Goal: Task Accomplishment & Management: Manage account settings

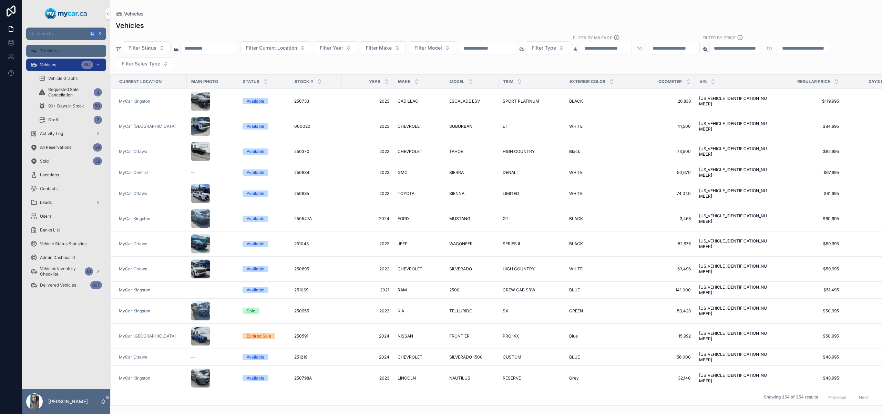
click at [49, 46] on div "Transfers" at bounding box center [66, 50] width 72 height 11
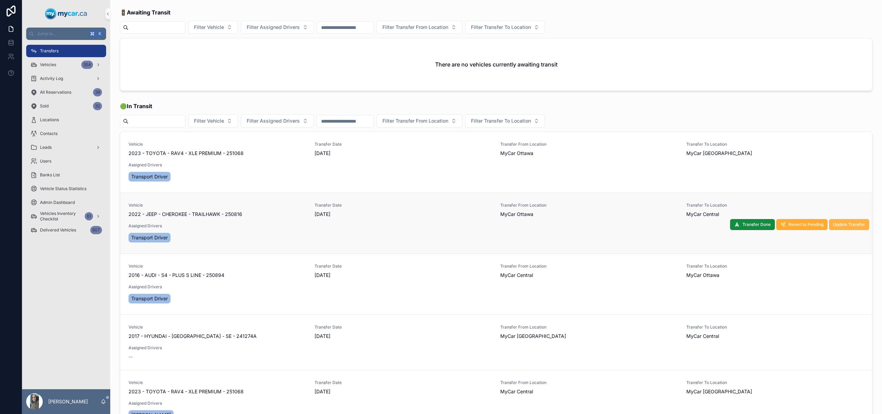
click at [835, 225] on span "Update Transfer" at bounding box center [849, 225] width 32 height 6
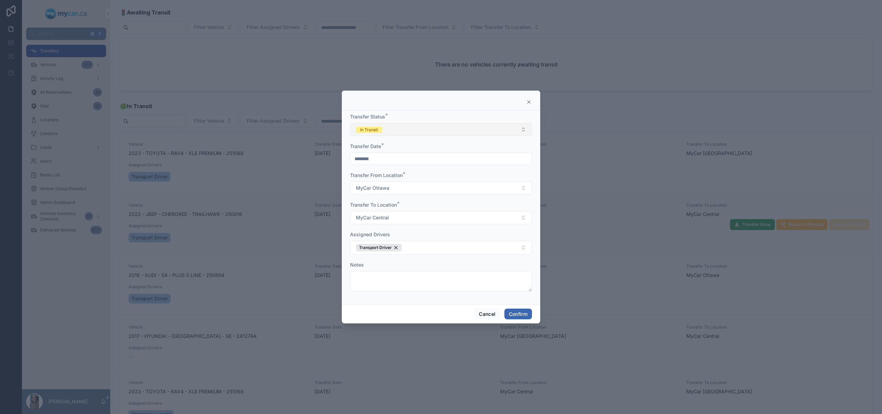
click at [438, 124] on button "In Transit" at bounding box center [441, 129] width 182 height 13
click at [408, 177] on div "Completed" at bounding box center [441, 178] width 179 height 10
click at [523, 310] on button "Confirm" at bounding box center [519, 314] width 28 height 11
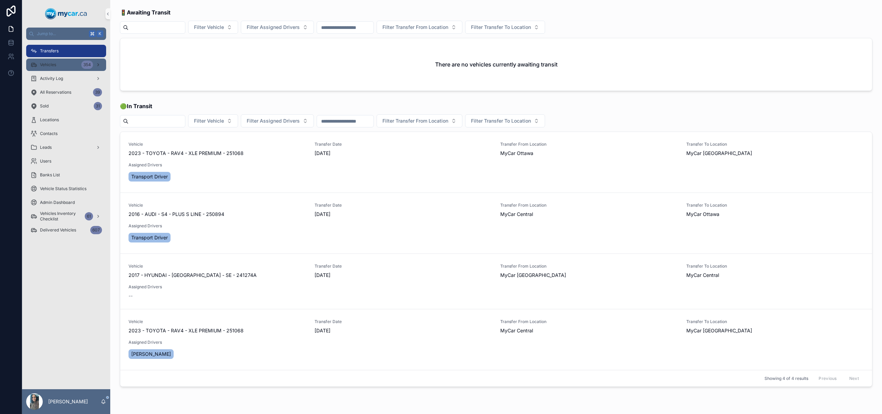
click at [61, 63] on div "Vehicles 354" at bounding box center [66, 64] width 72 height 11
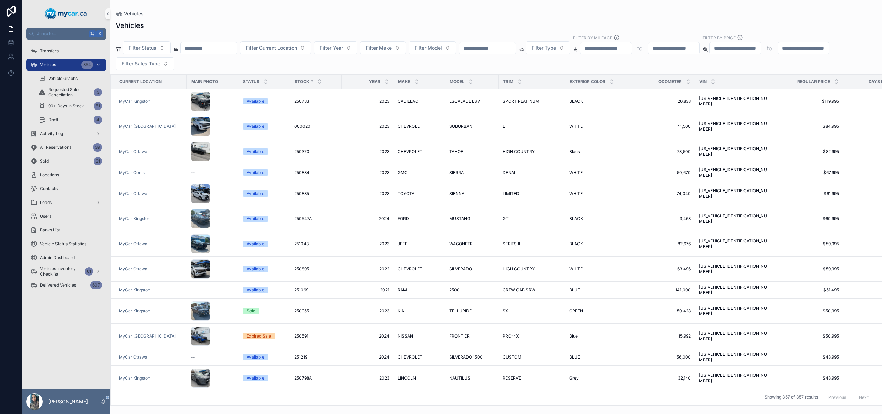
click at [212, 45] on input "scrollable content" at bounding box center [209, 48] width 57 height 10
paste input "**********"
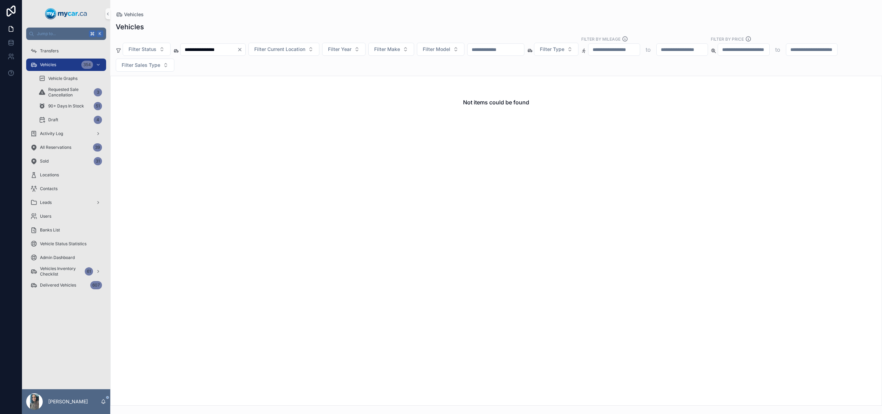
type input "**********"
click at [243, 49] on icon "Clear" at bounding box center [240, 50] width 6 height 6
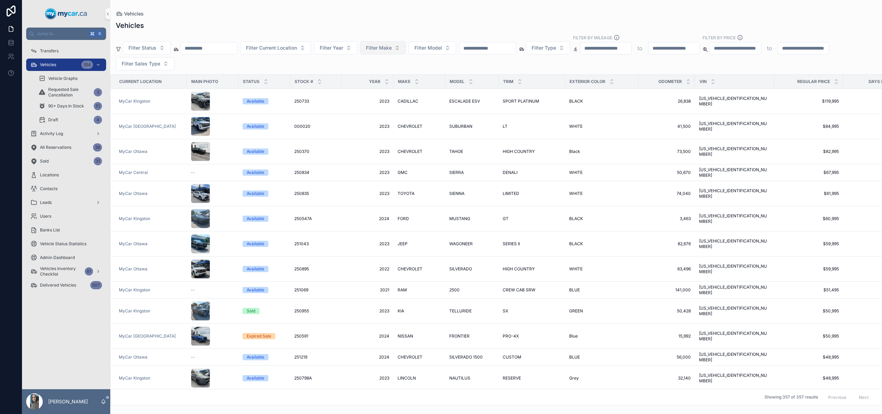
click at [392, 48] on span "Filter Make" at bounding box center [379, 47] width 26 height 7
type input "**"
click at [385, 87] on div "CHRYSLER" at bounding box center [392, 86] width 83 height 11
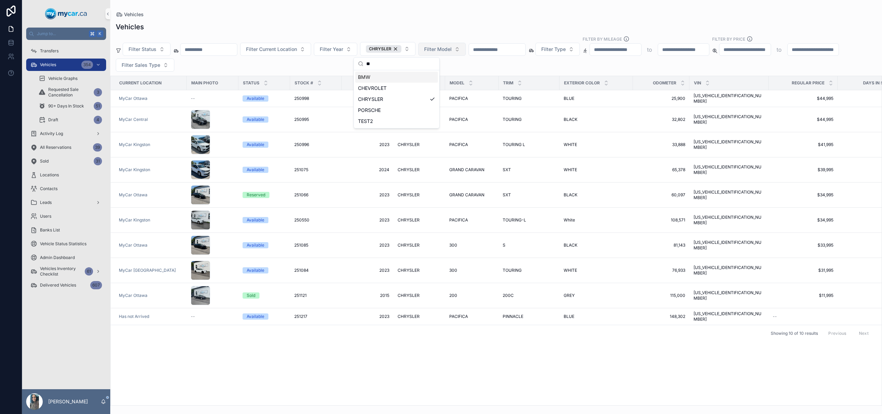
click at [436, 49] on span "Filter Model" at bounding box center [438, 49] width 28 height 7
type input "***"
click at [434, 73] on div "200" at bounding box center [450, 77] width 83 height 11
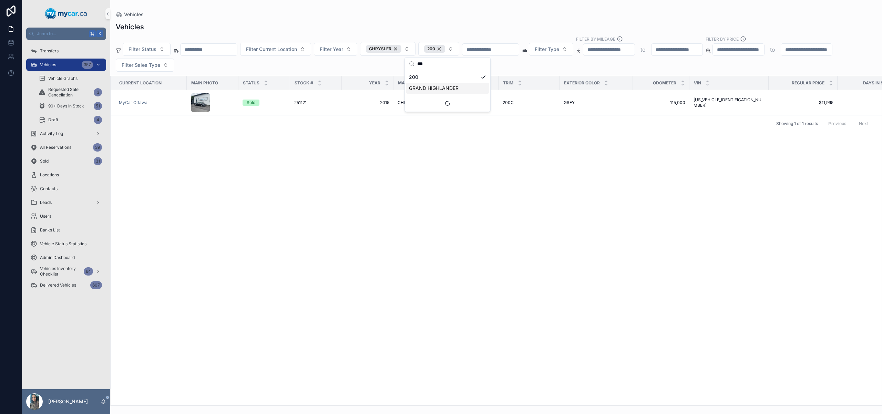
click at [342, 172] on div "Current Location Main Photo Status Stock # Year Make Model Trim Exterior Color …" at bounding box center [496, 240] width 771 height 329
click at [430, 102] on div "CHRYSLER CHRYSLER" at bounding box center [419, 103] width 43 height 6
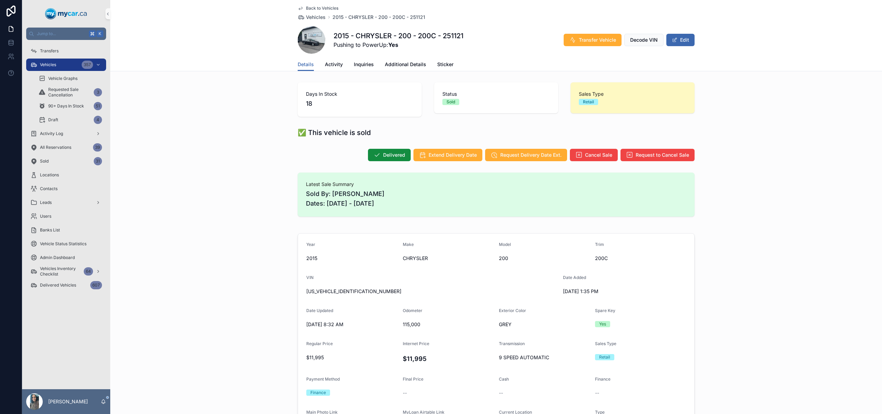
click at [347, 289] on span "[US_VEHICLE_IDENTIFICATION_NUMBER]" at bounding box center [431, 291] width 251 height 7
copy span "[US_VEHICLE_IDENTIFICATION_NUMBER]"
click at [59, 66] on div "Vehicles 357" at bounding box center [66, 64] width 72 height 11
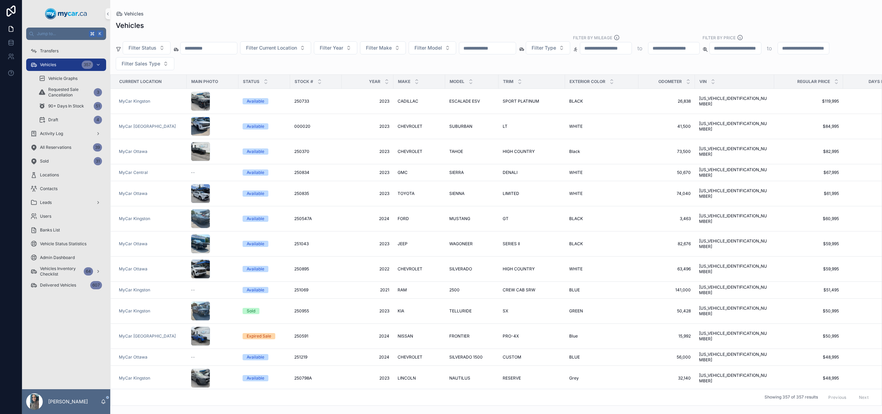
click at [516, 44] on input "scrollable content" at bounding box center [487, 48] width 57 height 10
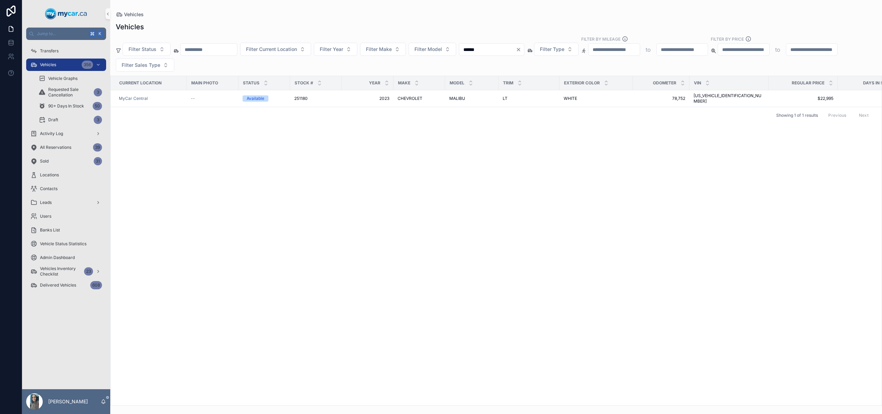
type input "******"
click at [521, 47] on icon "Clear" at bounding box center [519, 50] width 6 height 6
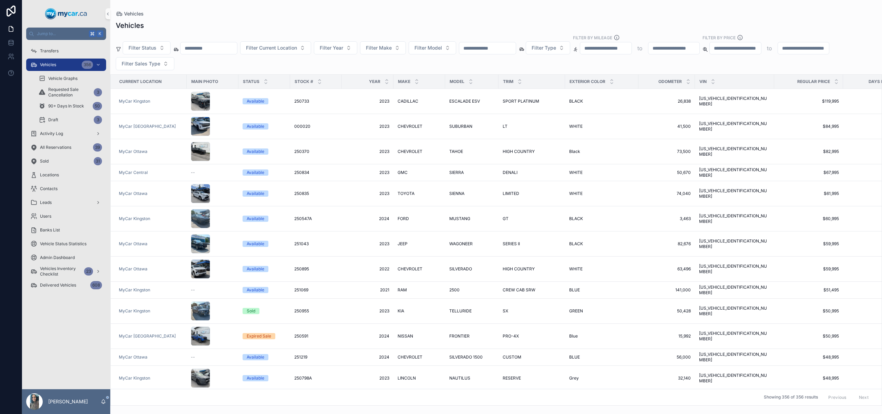
click at [497, 50] on input "scrollable content" at bounding box center [487, 48] width 57 height 10
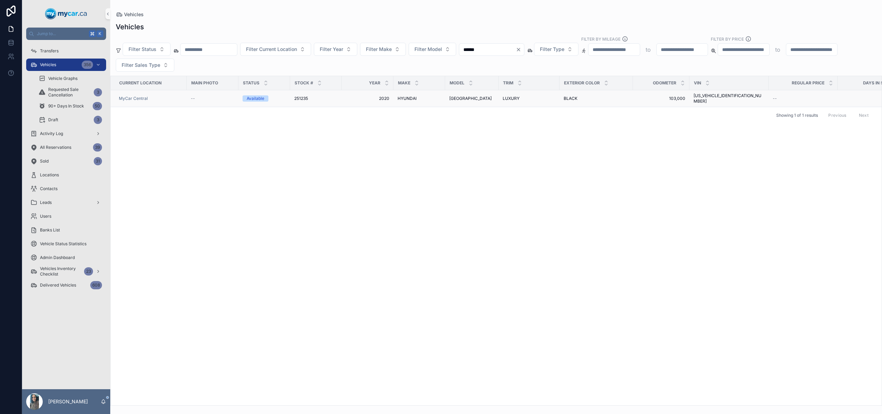
type input "******"
click at [452, 98] on span "[GEOGRAPHIC_DATA]" at bounding box center [470, 99] width 42 height 6
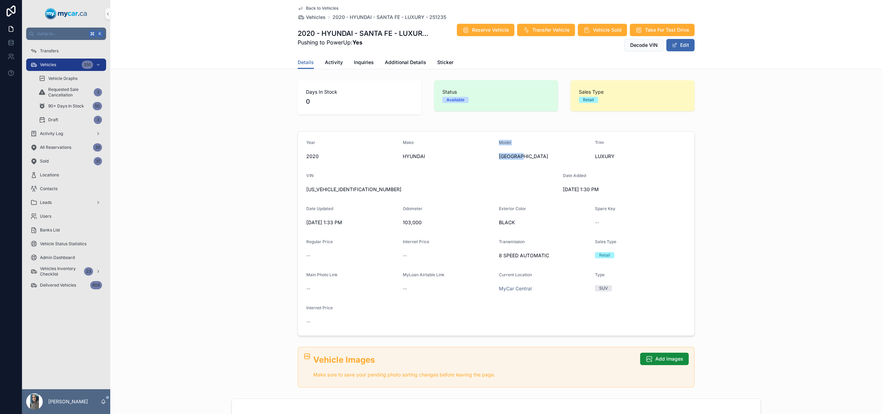
drag, startPoint x: 525, startPoint y: 155, endPoint x: 422, endPoint y: 156, distance: 103.4
click at [422, 156] on form "Year [DATE] Make HYUNDAI Model SANTA FE Trim LUXURY VIN [US_VEHICLE_IDENTIFICAT…" at bounding box center [496, 234] width 396 height 204
click at [53, 70] on link "Vehicles 356" at bounding box center [66, 65] width 80 height 12
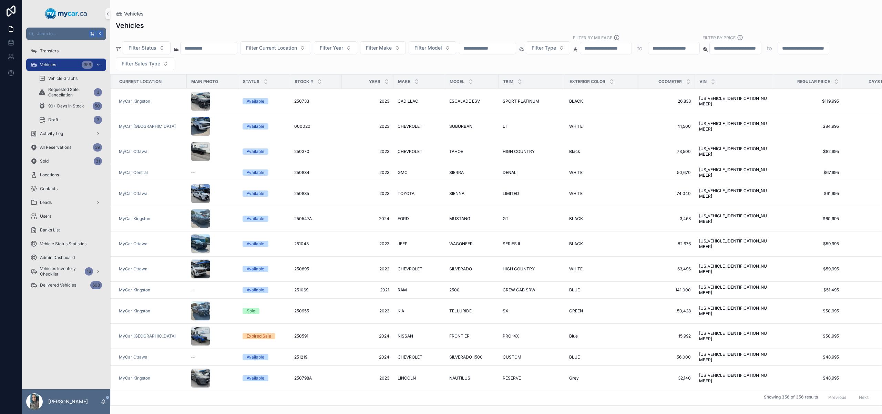
click at [220, 52] on input "scrollable content" at bounding box center [209, 48] width 57 height 10
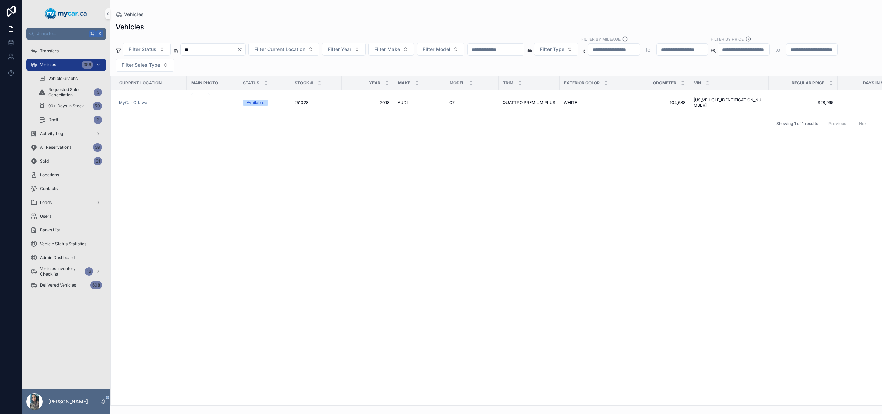
type input "*"
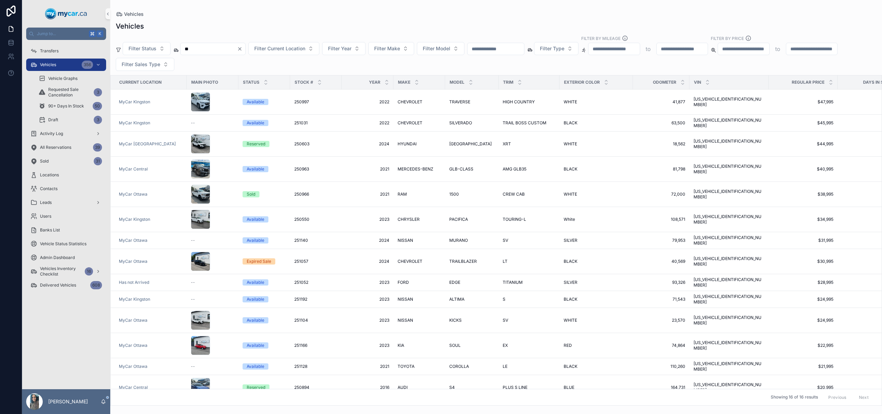
type input "*"
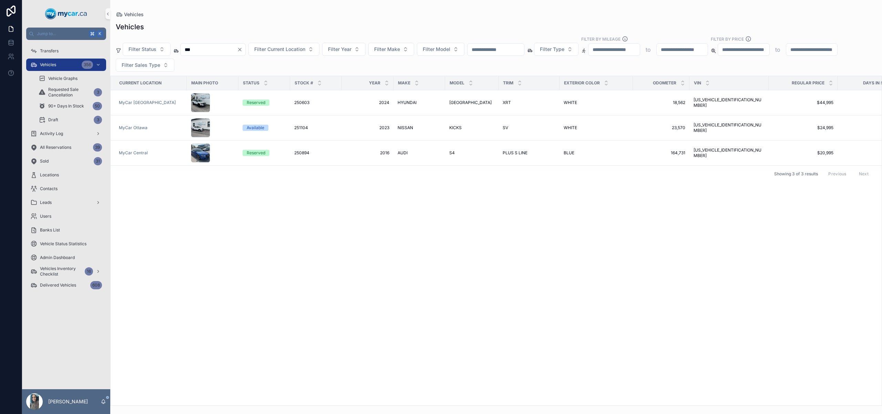
type input "***"
click at [243, 50] on icon "Clear" at bounding box center [240, 50] width 6 height 6
click at [247, 50] on div "Filter Status Filter Current Location Filter Year Filter Make Filter Model Filt…" at bounding box center [496, 54] width 772 height 36
click at [222, 49] on input "scrollable content" at bounding box center [209, 50] width 57 height 10
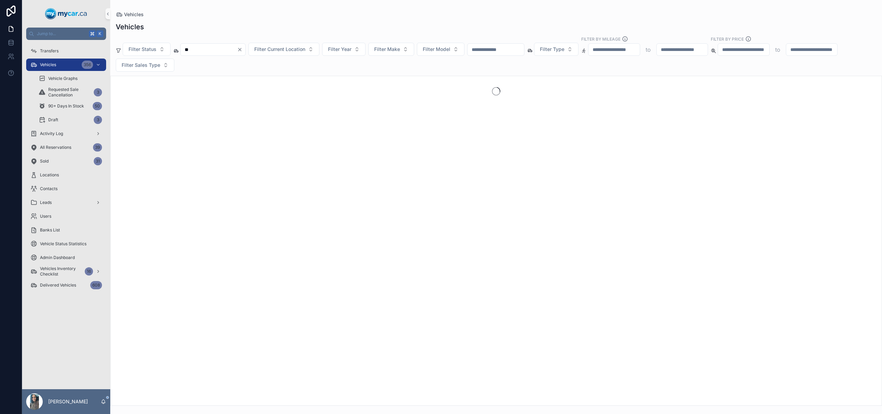
type input "**"
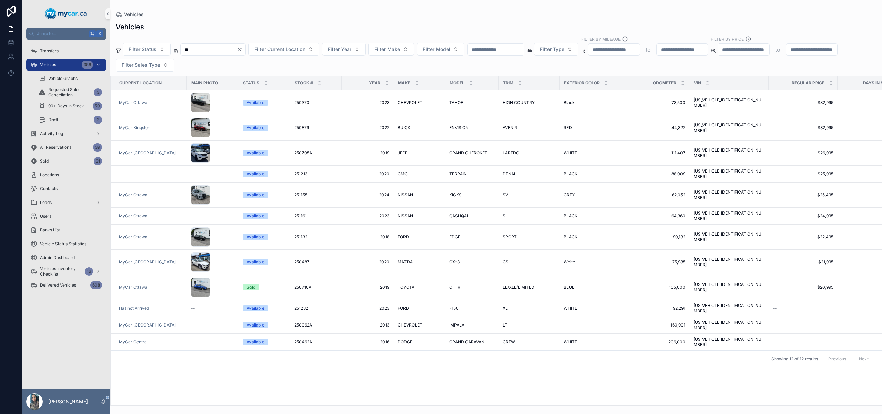
click at [243, 48] on icon "Clear" at bounding box center [240, 50] width 6 height 6
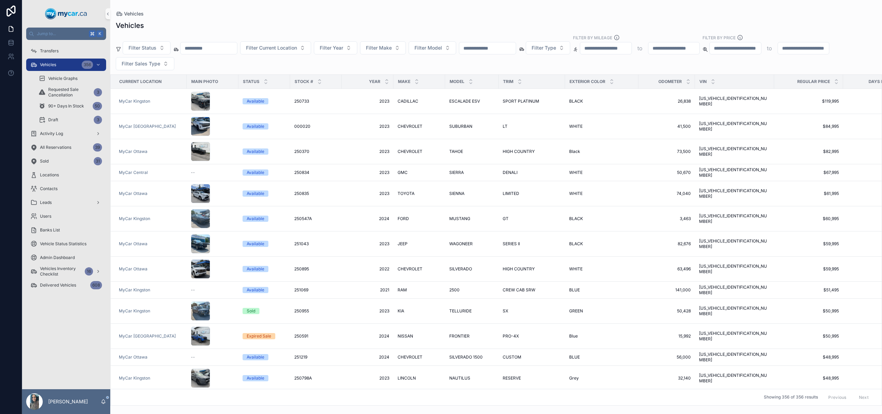
click at [514, 49] on input "scrollable content" at bounding box center [487, 48] width 57 height 10
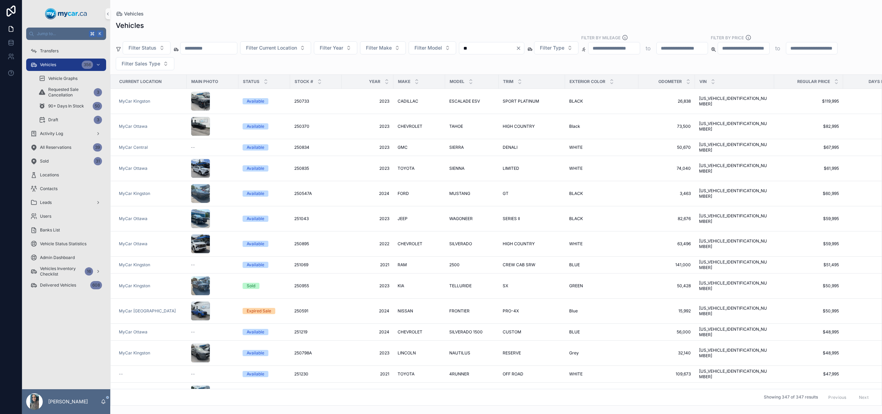
type input "**"
click at [520, 47] on icon "Clear" at bounding box center [518, 48] width 3 height 3
click at [434, 48] on span "Filter Model" at bounding box center [429, 47] width 28 height 7
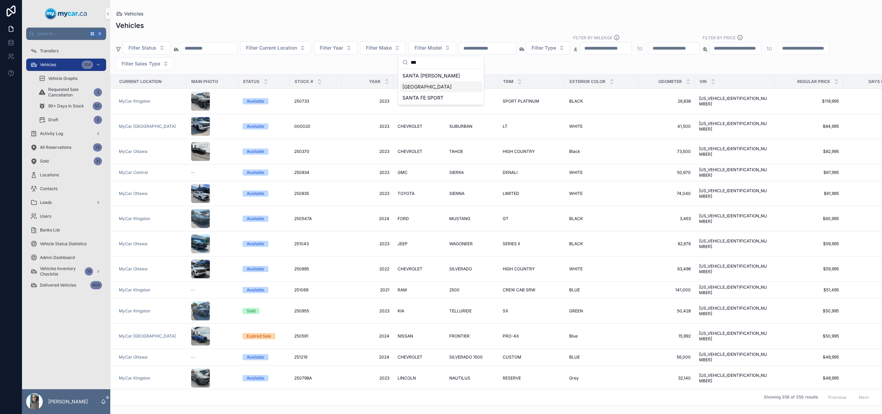
type input "***"
click at [437, 86] on div "[GEOGRAPHIC_DATA]" at bounding box center [441, 86] width 83 height 11
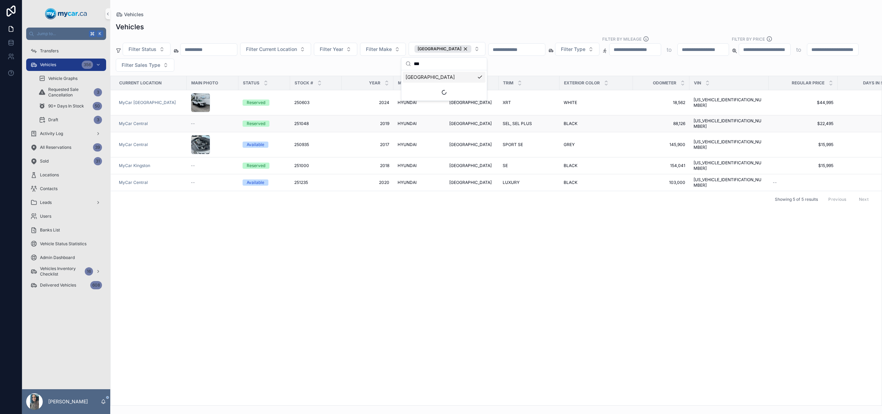
click at [351, 124] on span "2019" at bounding box center [367, 124] width 43 height 6
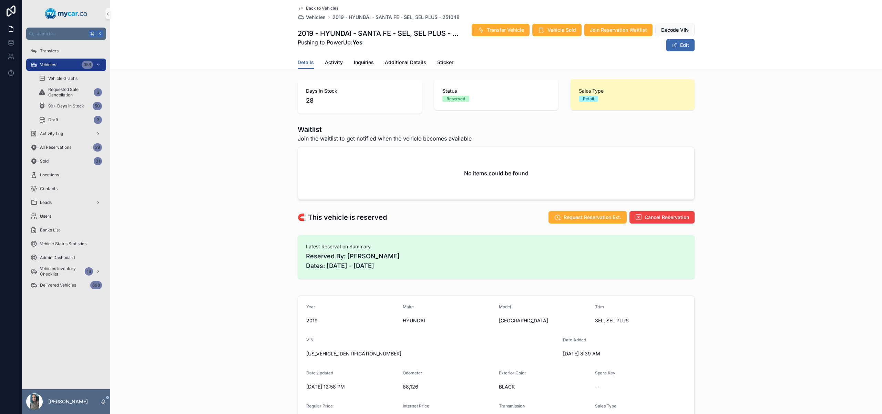
scroll to position [1, 0]
click at [328, 63] on span "Activity" at bounding box center [334, 62] width 18 height 7
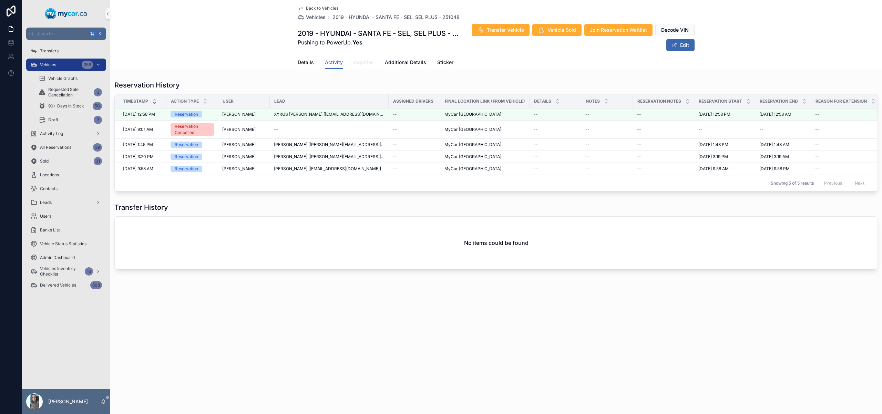
click at [364, 61] on span "Inquiries" at bounding box center [364, 62] width 20 height 7
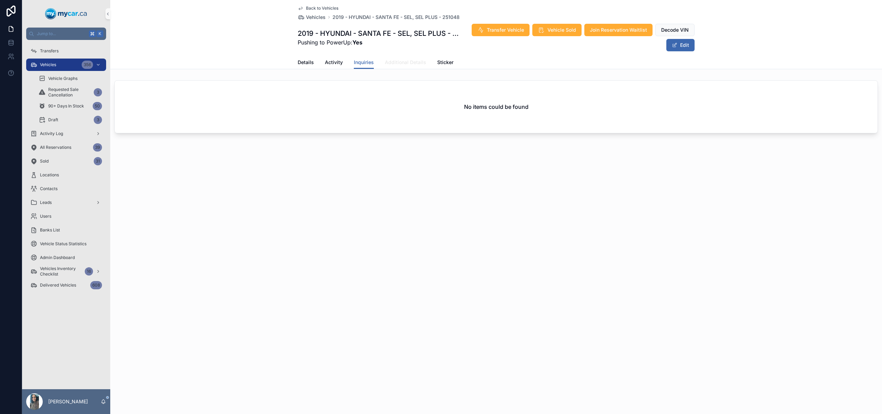
click at [407, 62] on span "Additional Details" at bounding box center [405, 62] width 41 height 7
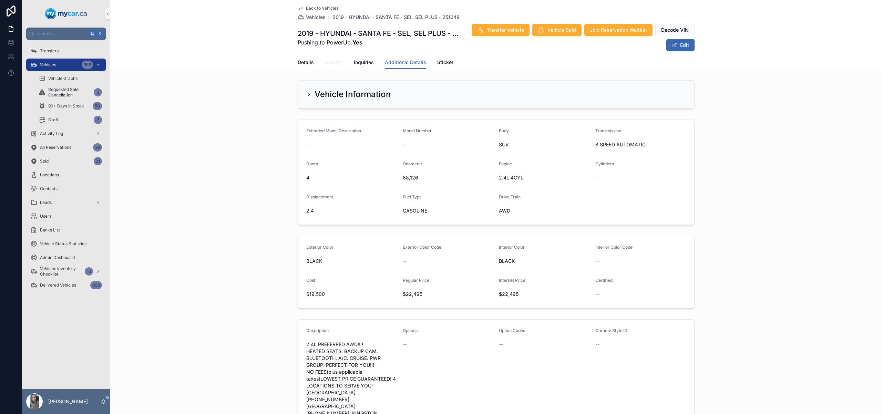
click at [325, 61] on span "Activity" at bounding box center [334, 62] width 18 height 7
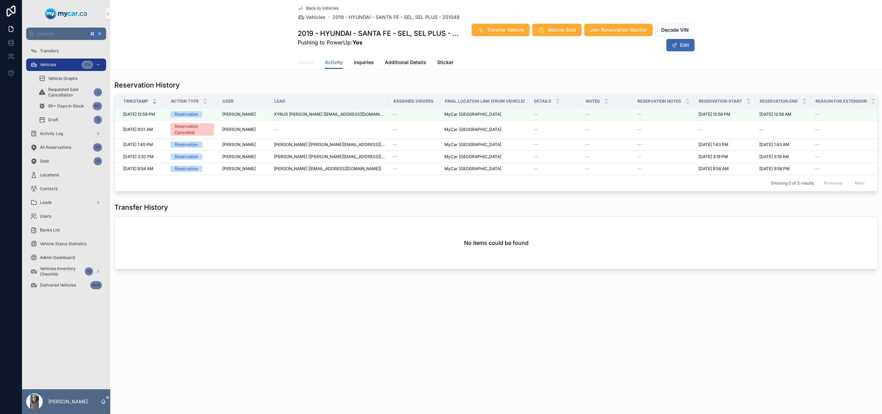
click at [307, 62] on span "Details" at bounding box center [306, 62] width 16 height 7
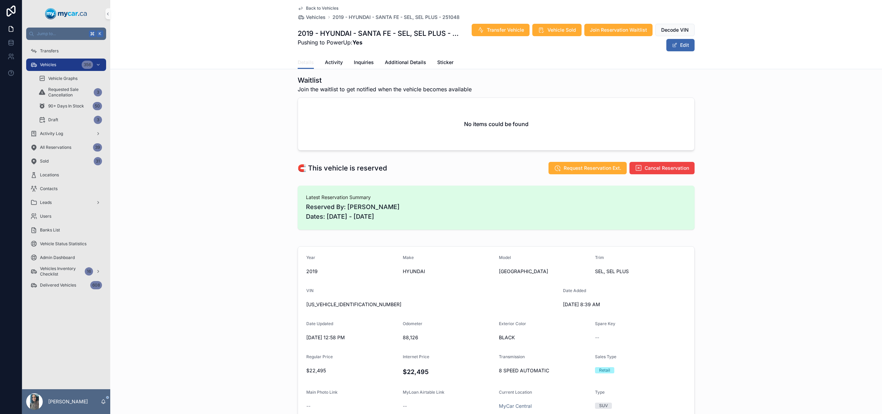
scroll to position [207, 0]
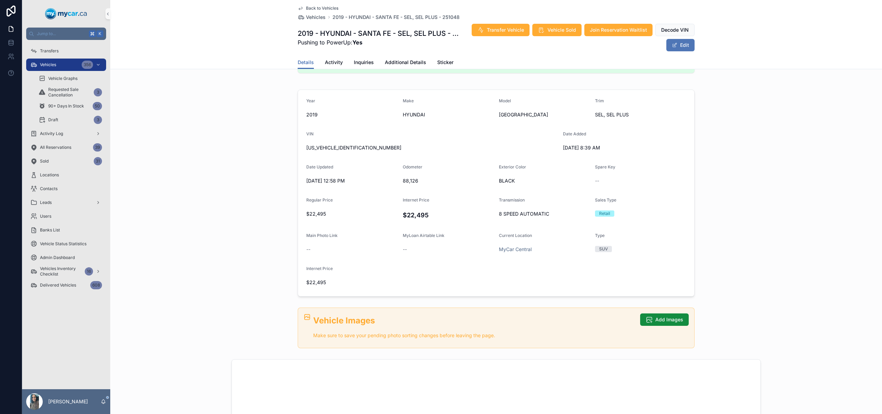
click at [679, 51] on button "Edit" at bounding box center [680, 45] width 28 height 12
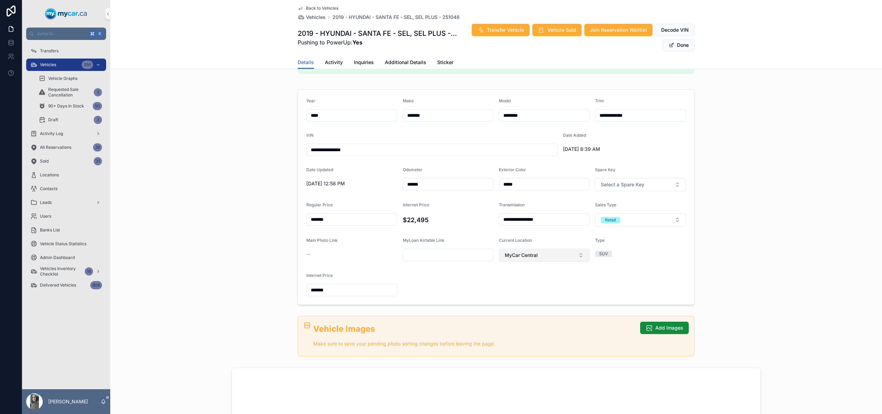
click at [527, 257] on span "MyCar Central" at bounding box center [521, 255] width 33 height 7
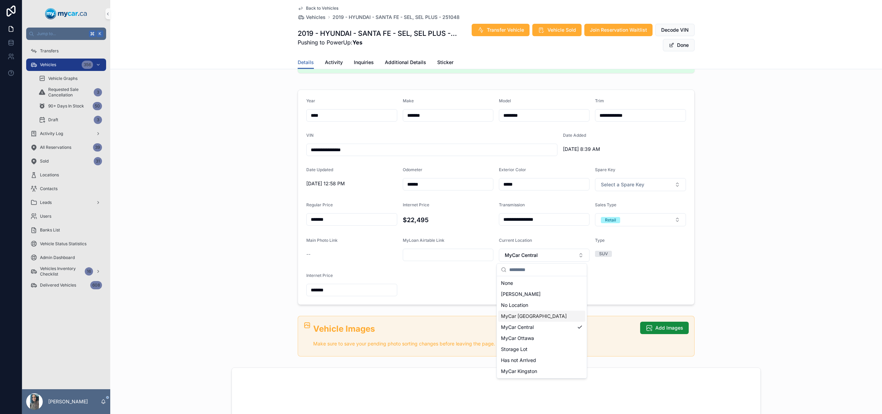
click at [539, 319] on span "MyCar [GEOGRAPHIC_DATA]" at bounding box center [534, 316] width 66 height 7
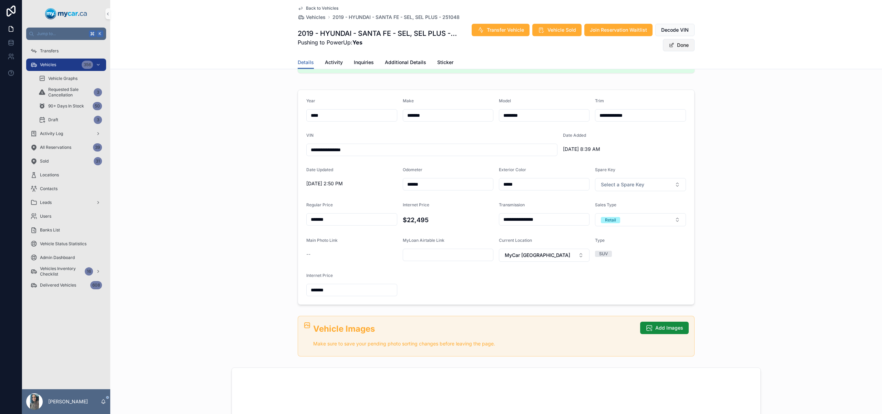
click at [681, 49] on button "Done" at bounding box center [679, 45] width 32 height 12
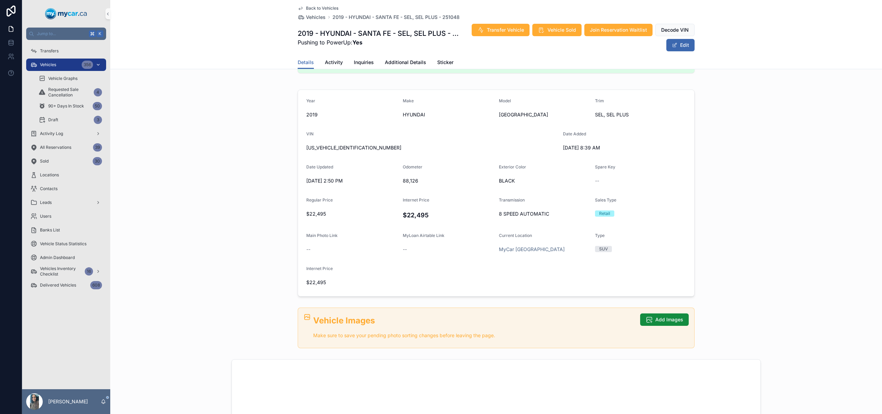
click at [61, 64] on div "Vehicles 356" at bounding box center [66, 64] width 72 height 11
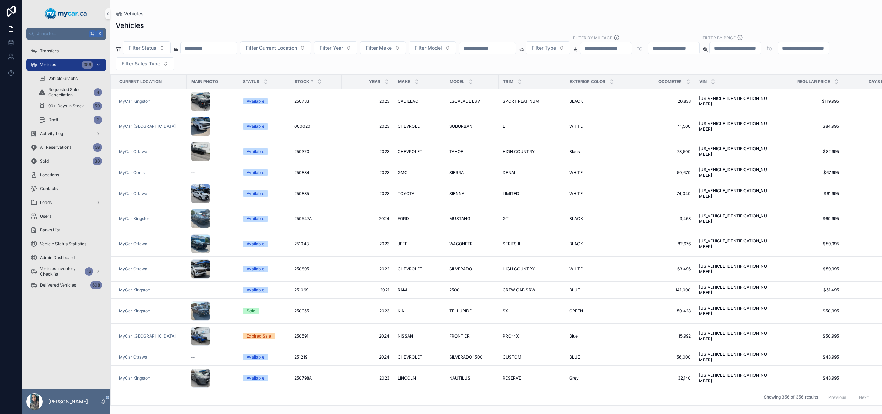
click at [224, 49] on input "scrollable content" at bounding box center [209, 48] width 57 height 10
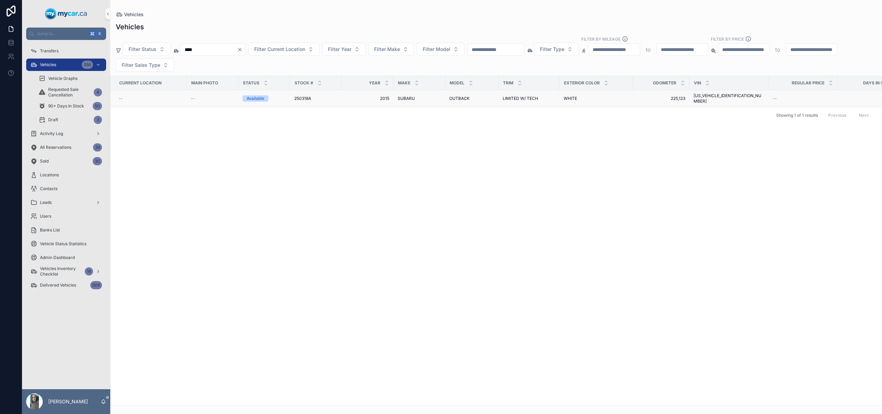
type input "****"
click at [399, 96] on span "SUBARU" at bounding box center [406, 99] width 17 height 6
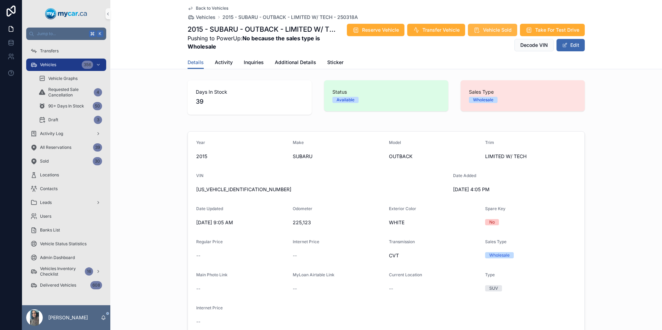
click at [495, 29] on span "Vehicle Sold" at bounding box center [497, 30] width 29 height 7
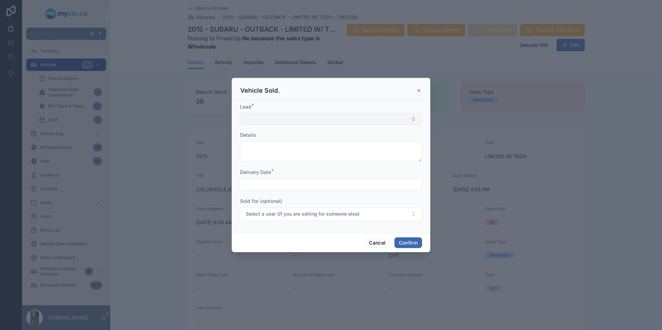
click at [292, 119] on button "Select Button" at bounding box center [331, 119] width 182 height 12
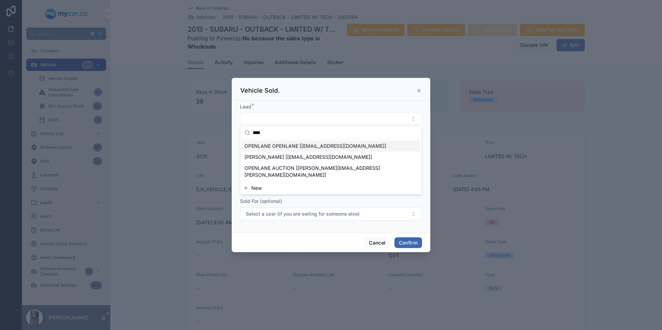
type input "****"
click at [329, 145] on span "OPENLANE OPENLANE [[EMAIL_ADDRESS][DOMAIN_NAME]]" at bounding box center [315, 146] width 142 height 7
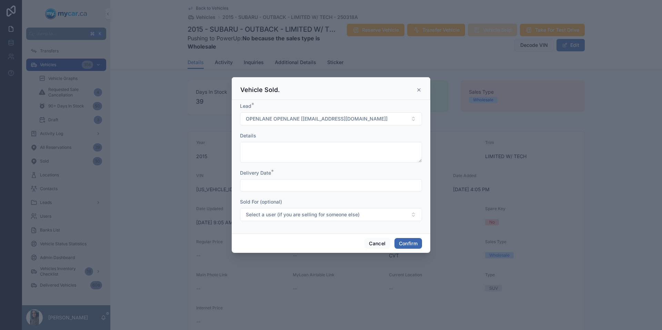
click at [296, 183] on input "text" at bounding box center [330, 186] width 181 height 10
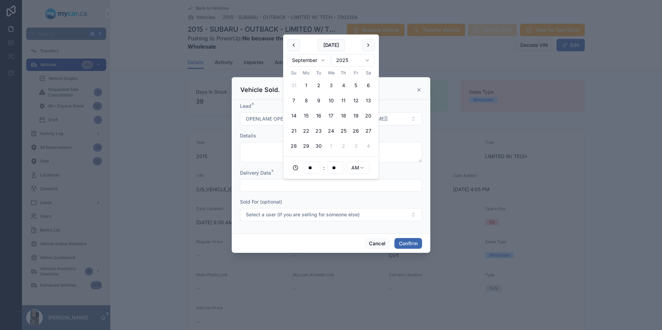
click at [341, 84] on button "4" at bounding box center [343, 85] width 12 height 12
type input "**********"
click at [289, 215] on span "Select a user (if you are selling for someone else)" at bounding box center [303, 214] width 114 height 7
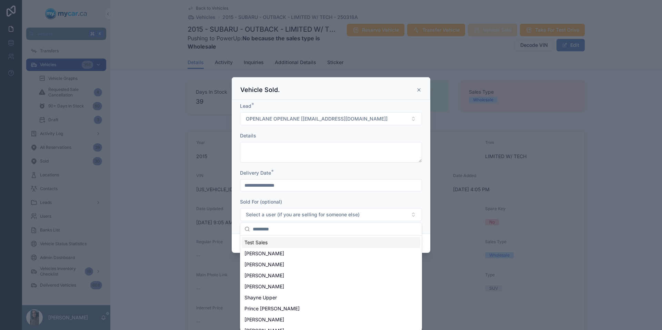
click at [285, 245] on div "Test Sales" at bounding box center [331, 242] width 179 height 11
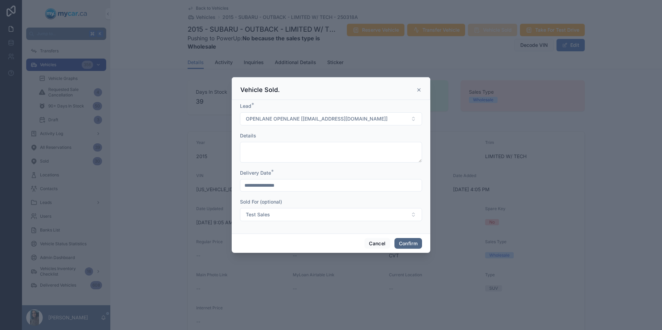
click at [411, 245] on button "Confirm" at bounding box center [408, 243] width 28 height 11
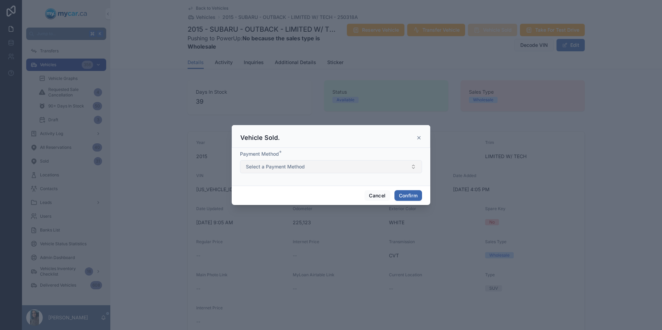
click at [303, 166] on span "Select a Payment Method" at bounding box center [275, 166] width 59 height 7
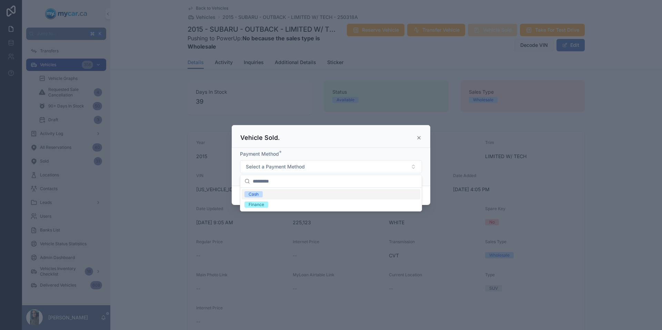
click at [286, 194] on div "Cash" at bounding box center [331, 194] width 179 height 10
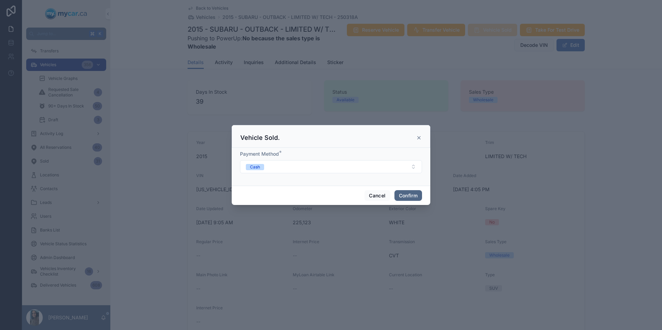
click at [411, 197] on button "Confirm" at bounding box center [408, 195] width 28 height 11
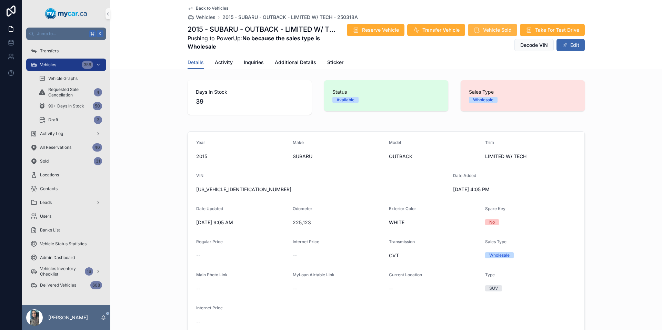
click at [495, 34] on button "Vehicle Sold" at bounding box center [492, 30] width 49 height 12
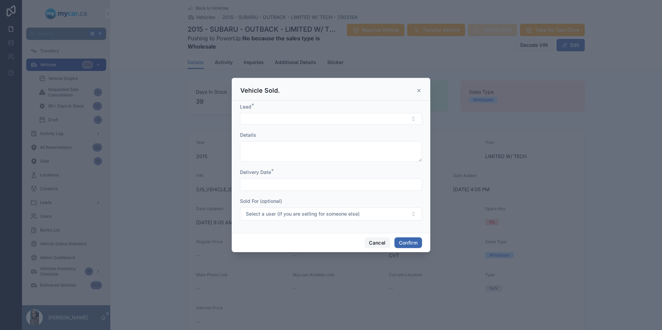
click at [376, 244] on button "Cancel" at bounding box center [377, 242] width 26 height 11
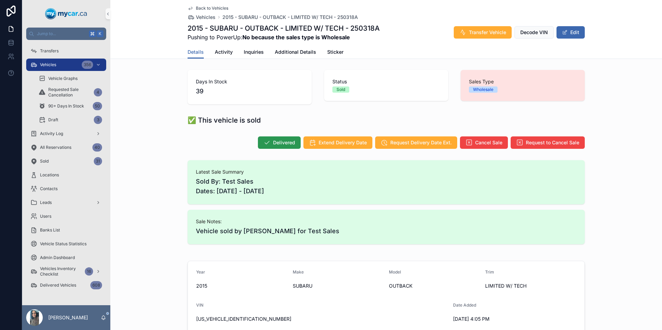
click at [282, 139] on span "Delivered" at bounding box center [284, 142] width 22 height 7
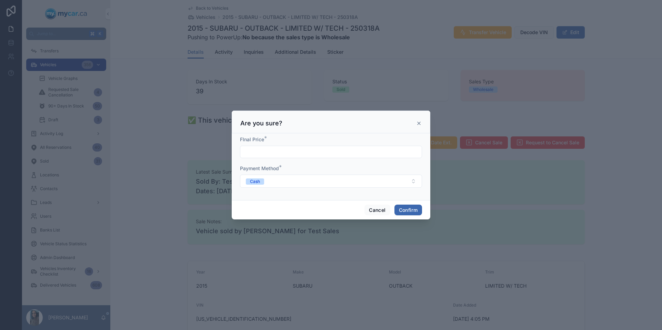
click at [263, 162] on form "FInal Price * Payment Method * Cash" at bounding box center [331, 165] width 182 height 59
click at [278, 155] on input "text" at bounding box center [330, 152] width 181 height 10
type input "*****"
click at [404, 210] on button "Confirm" at bounding box center [408, 210] width 28 height 11
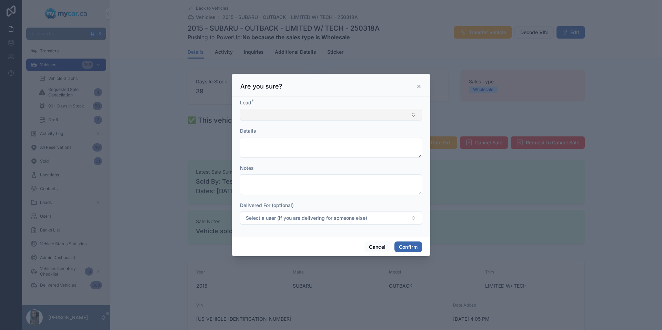
click at [301, 111] on button "Select Button" at bounding box center [331, 115] width 182 height 12
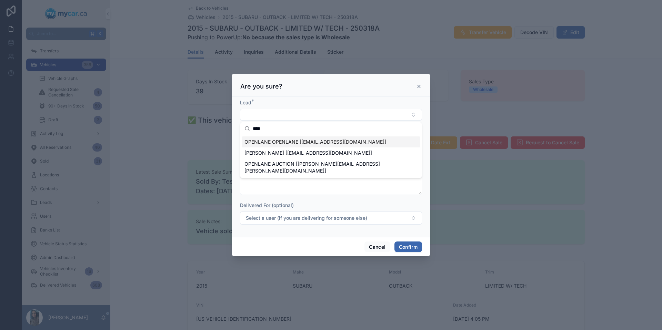
type input "****"
click at [331, 143] on span "OPENLANE OPENLANE [[EMAIL_ADDRESS][DOMAIN_NAME]]" at bounding box center [315, 142] width 142 height 7
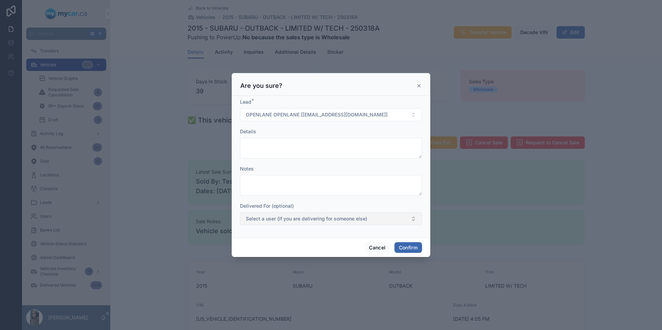
click at [299, 225] on button "Select a user (if you are delivering for someone else)" at bounding box center [331, 218] width 182 height 13
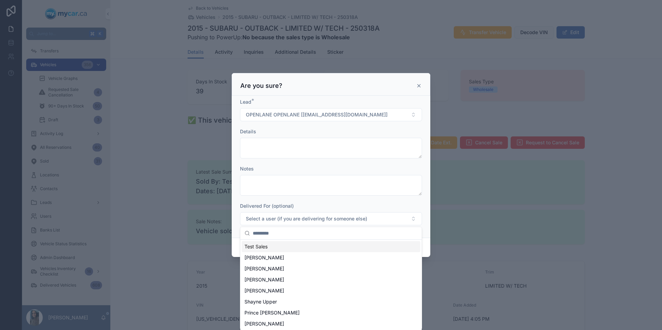
click at [295, 248] on div "Test Sales" at bounding box center [331, 246] width 179 height 11
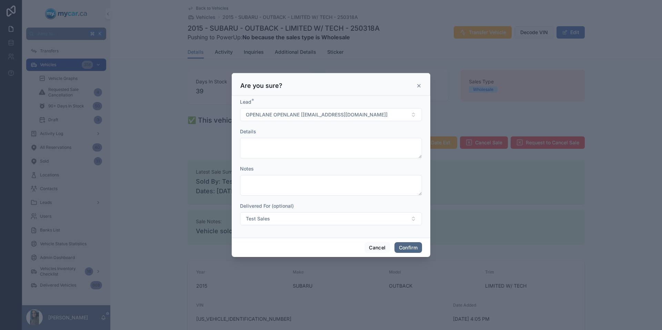
click at [411, 243] on button "Confirm" at bounding box center [408, 247] width 28 height 11
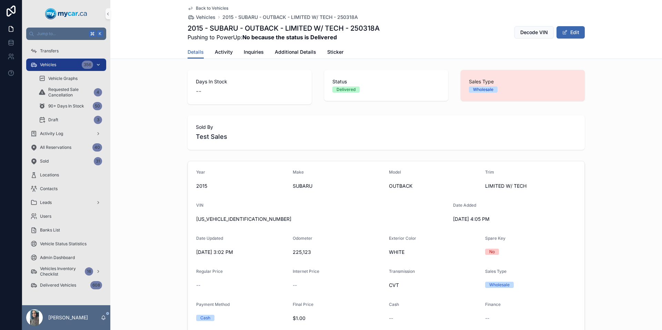
click at [57, 67] on div "Vehicles 356" at bounding box center [66, 64] width 72 height 11
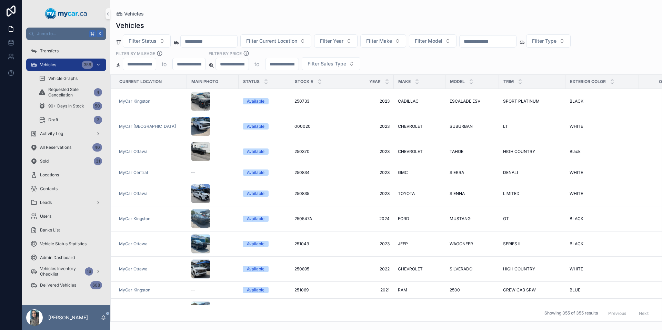
click at [496, 41] on input "scrollable content" at bounding box center [487, 42] width 57 height 10
type input "*"
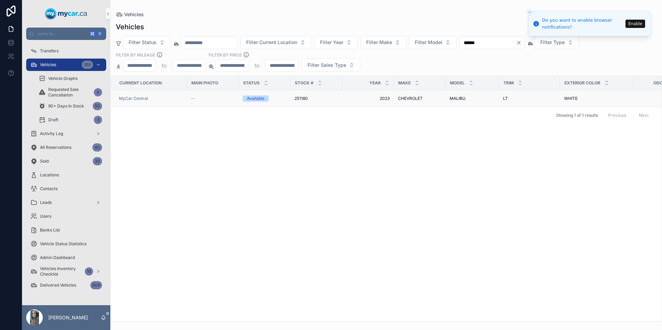
type input "******"
click at [346, 98] on span "2023" at bounding box center [367, 99] width 43 height 6
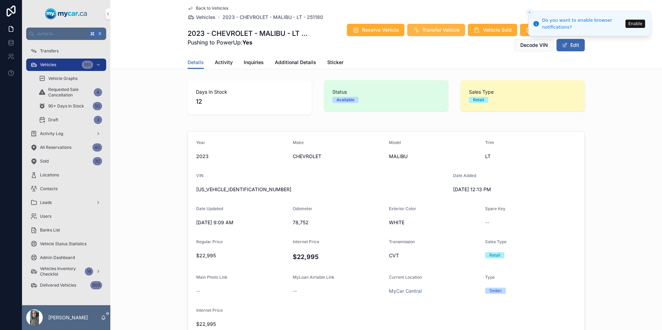
click at [428, 30] on span "Transfer Vehicle" at bounding box center [440, 30] width 37 height 7
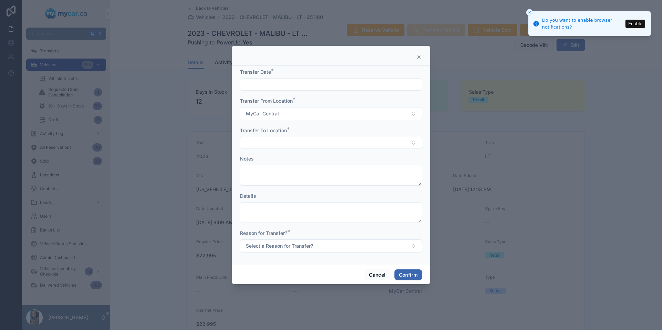
click at [328, 82] on input "text" at bounding box center [330, 85] width 181 height 10
drag, startPoint x: 330, startPoint y: 140, endPoint x: 251, endPoint y: 147, distance: 78.9
click at [330, 140] on button "3" at bounding box center [331, 141] width 12 height 12
type input "********"
click at [258, 144] on button "Select Button" at bounding box center [331, 143] width 182 height 12
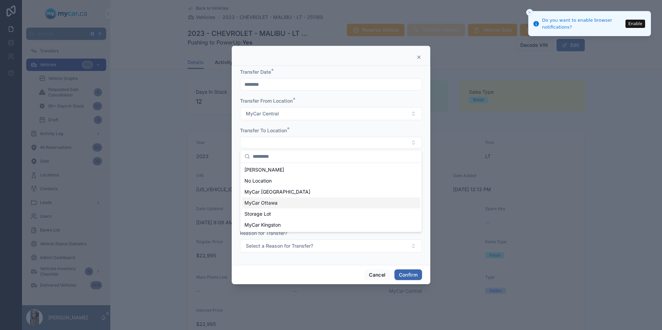
click at [281, 204] on div "MyCar Ottawa" at bounding box center [331, 202] width 179 height 11
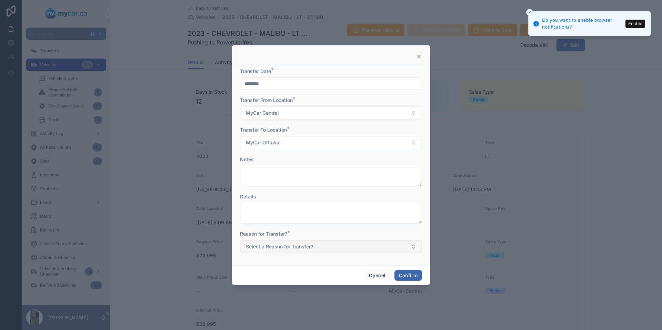
click at [288, 249] on span "Select a Reason for Transfer?" at bounding box center [279, 246] width 67 height 7
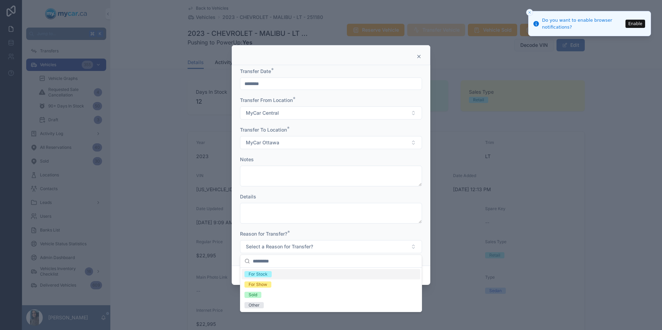
click at [277, 275] on div "For Stock" at bounding box center [331, 274] width 179 height 10
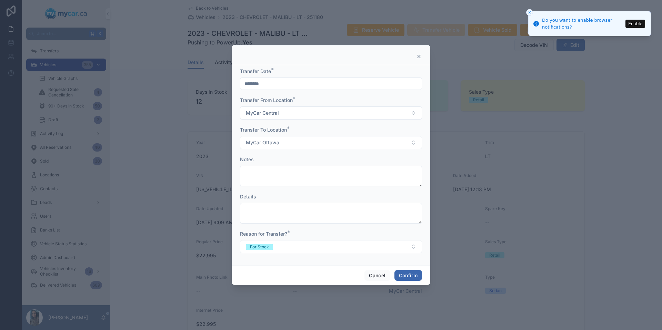
click at [421, 281] on span "Confirm" at bounding box center [408, 275] width 28 height 11
click at [416, 277] on button "Confirm" at bounding box center [408, 275] width 28 height 11
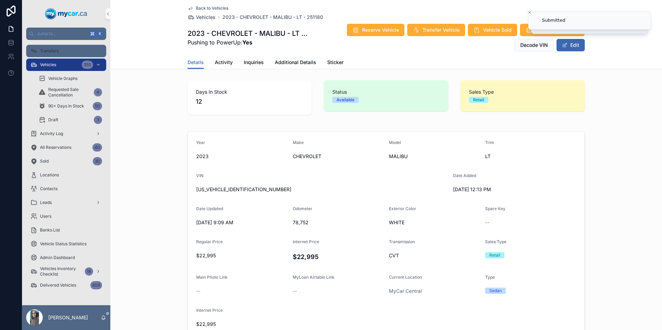
click at [71, 52] on div "Transfers" at bounding box center [66, 50] width 72 height 11
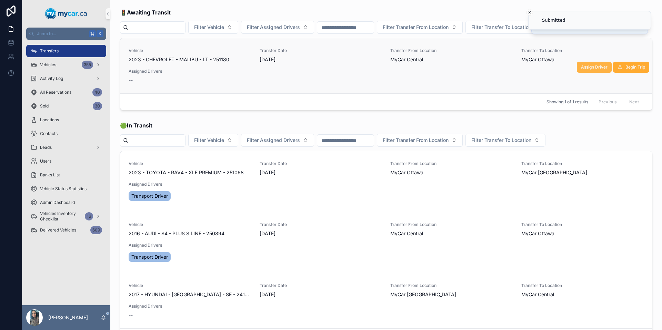
click at [591, 68] on span "Assign Driver" at bounding box center [594, 67] width 27 height 6
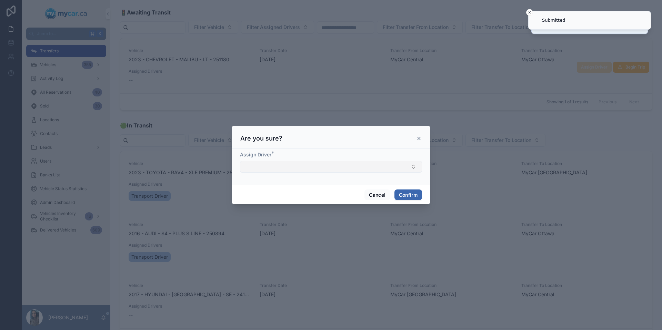
click at [272, 165] on button "Select Button" at bounding box center [331, 167] width 182 height 12
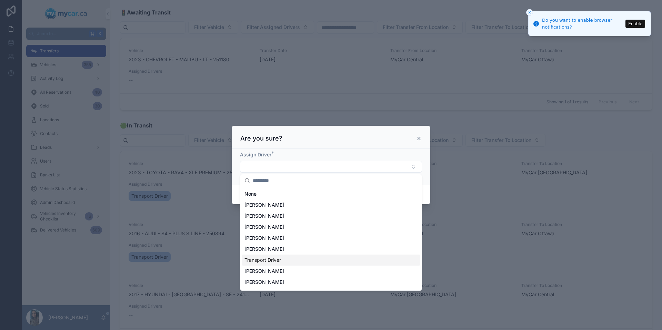
drag, startPoint x: 283, startPoint y: 257, endPoint x: 318, endPoint y: 240, distance: 39.3
click at [283, 258] on div "Transport Driver" at bounding box center [331, 260] width 179 height 11
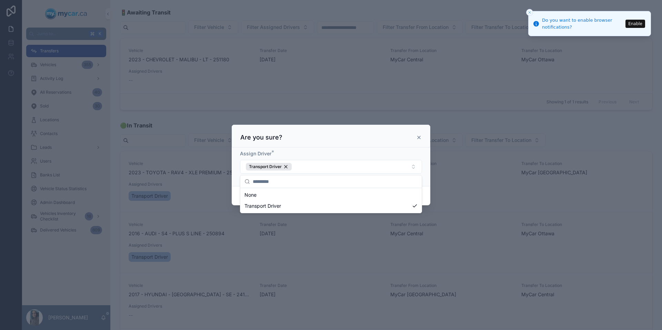
click at [426, 185] on div "Assign Driver * Transport Driver" at bounding box center [331, 166] width 199 height 39
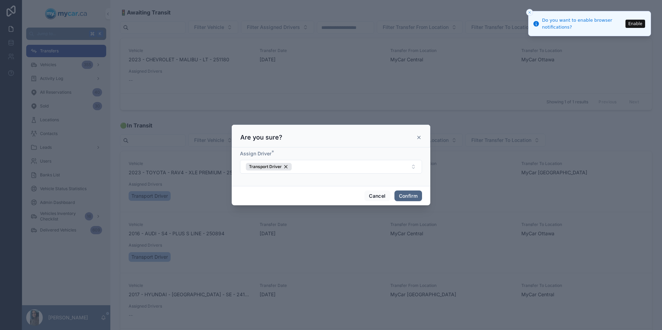
click at [413, 195] on button "Confirm" at bounding box center [408, 196] width 28 height 11
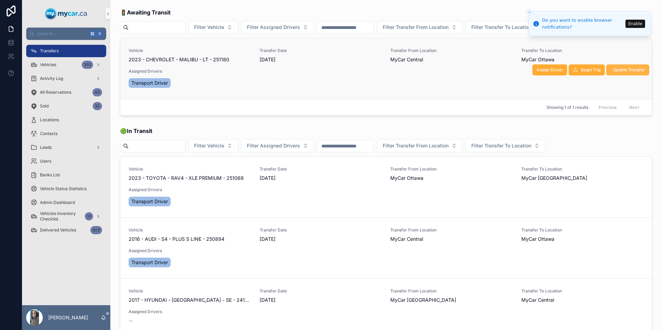
click at [617, 68] on span "Update Transfer" at bounding box center [629, 70] width 32 height 6
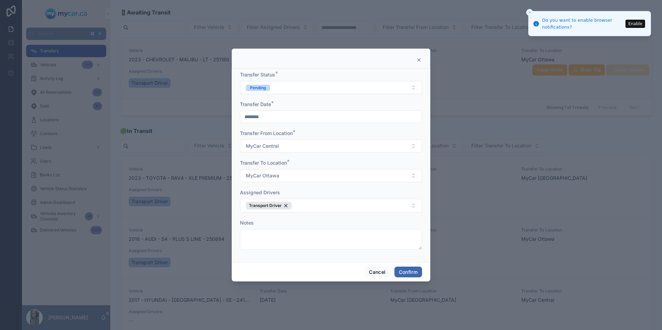
click at [284, 94] on form "Transfer Status * Pending Transfer Date * ******** Transfer From Location * MyC…" at bounding box center [331, 163] width 182 height 185
click at [293, 90] on button "Pending" at bounding box center [331, 87] width 182 height 13
click at [279, 128] on div "In Transit" at bounding box center [331, 125] width 179 height 10
click at [408, 268] on button "Confirm" at bounding box center [408, 272] width 28 height 11
